Goal: Complete application form

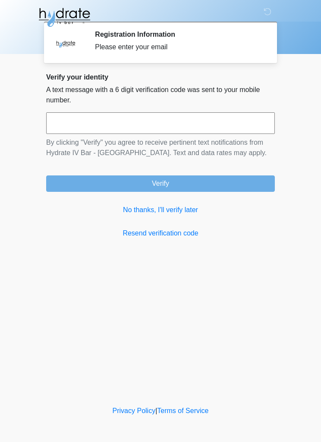
click at [133, 210] on link "No thanks, I'll verify later" at bounding box center [160, 210] width 229 height 10
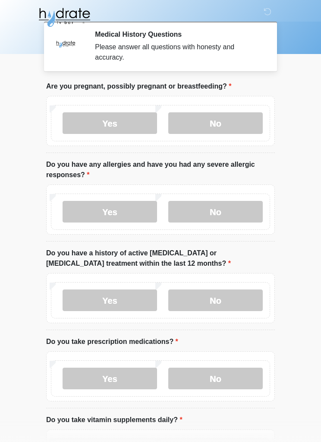
click at [250, 113] on label "No" at bounding box center [215, 123] width 95 height 22
click at [245, 209] on label "No" at bounding box center [215, 212] width 95 height 22
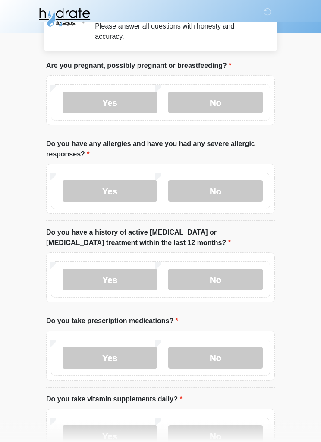
click at [253, 279] on label "No" at bounding box center [215, 280] width 95 height 22
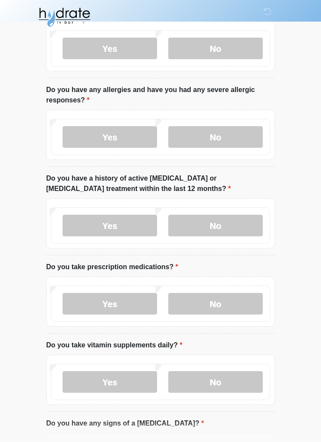
click at [251, 303] on label "No" at bounding box center [215, 304] width 95 height 22
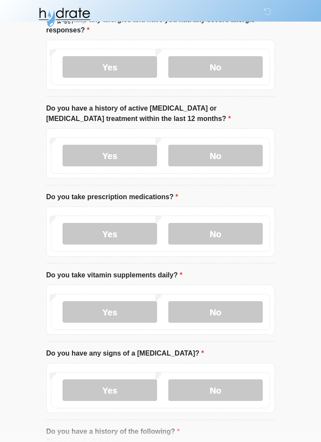
scroll to position [148, 0]
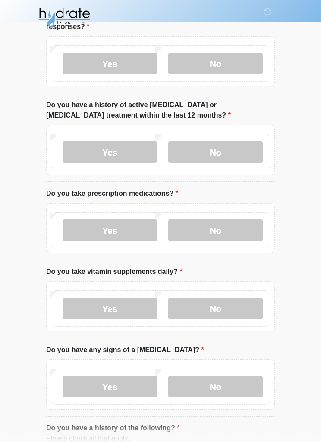
click at [254, 305] on label "No" at bounding box center [215, 308] width 95 height 22
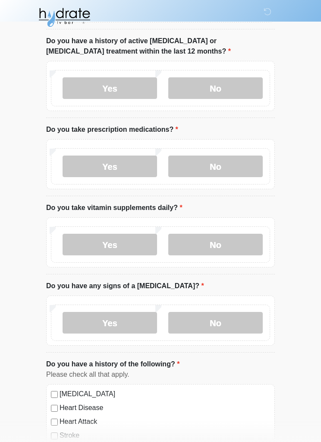
scroll to position [212, 0]
click at [249, 319] on label "No" at bounding box center [215, 322] width 95 height 22
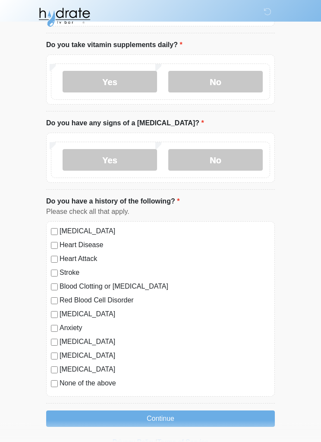
scroll to position [376, 0]
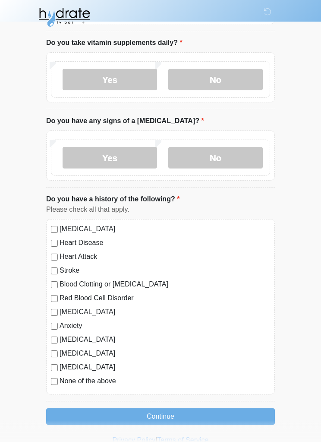
click at [243, 410] on button "Continue" at bounding box center [160, 416] width 229 height 16
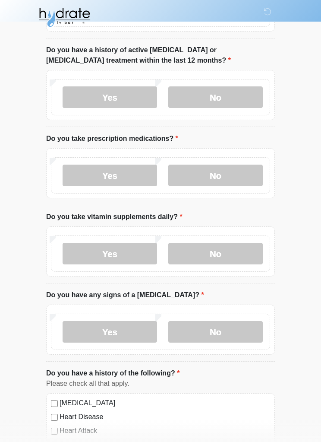
scroll to position [0, 0]
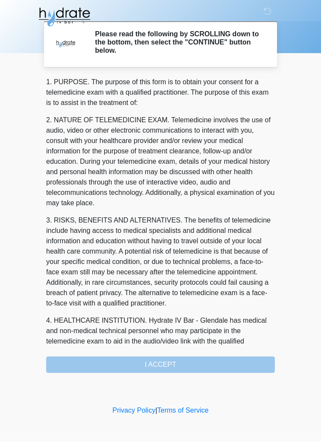
click at [249, 362] on div "1. PURPOSE. The purpose of this form is to obtain your consent for a telemedici…" at bounding box center [160, 225] width 229 height 296
click at [205, 362] on div "1. PURPOSE. The purpose of this form is to obtain your consent for a telemedici…" at bounding box center [160, 225] width 229 height 296
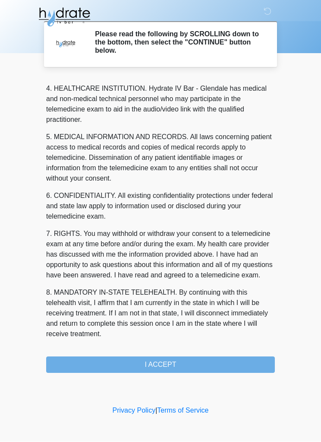
click at [211, 363] on button "I ACCEPT" at bounding box center [160, 364] width 229 height 16
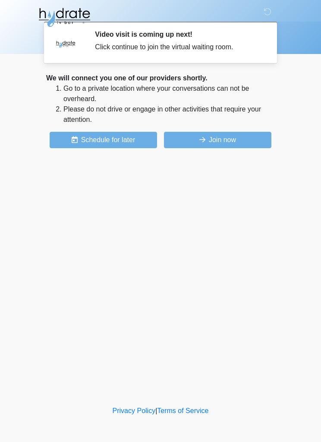
click at [239, 144] on button "Join now" at bounding box center [217, 140] width 107 height 16
